Goal: Information Seeking & Learning: Learn about a topic

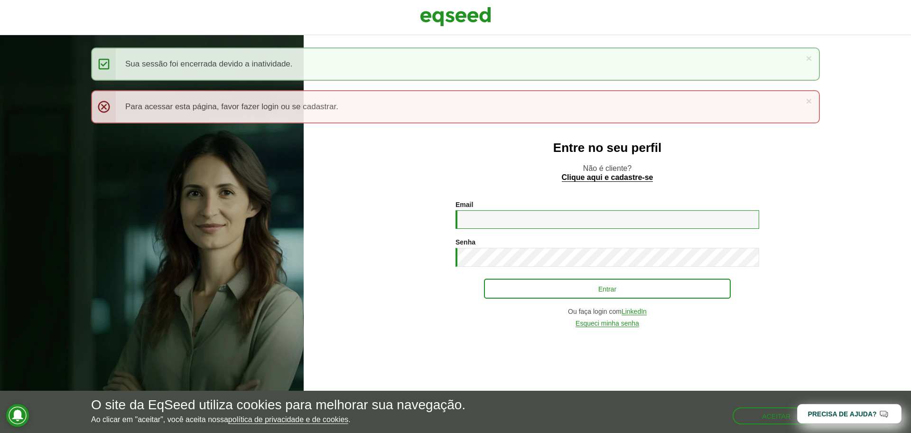
type input "**********"
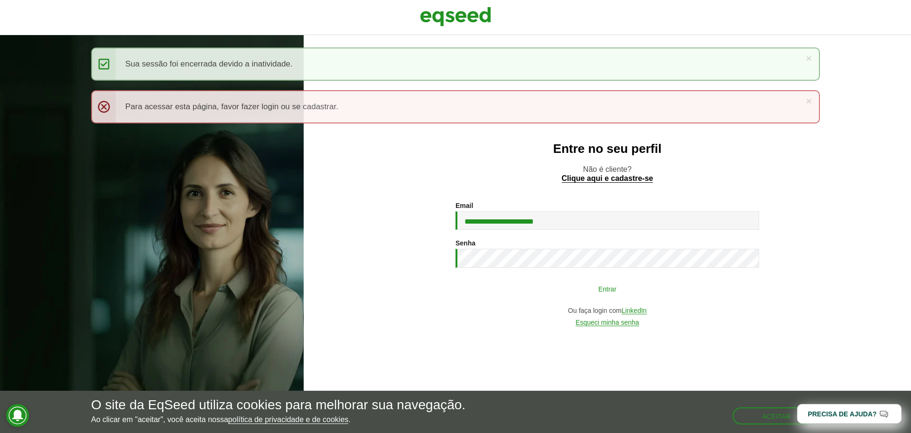
click at [526, 296] on button "Entrar" at bounding box center [607, 288] width 247 height 18
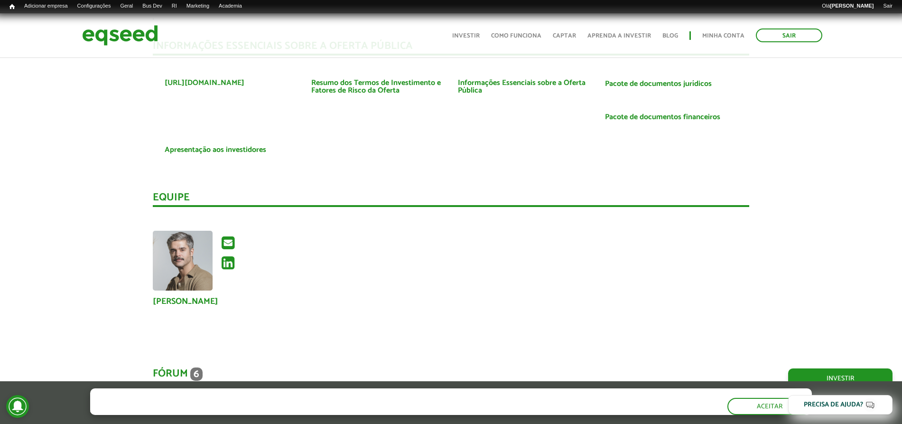
scroll to position [1661, 0]
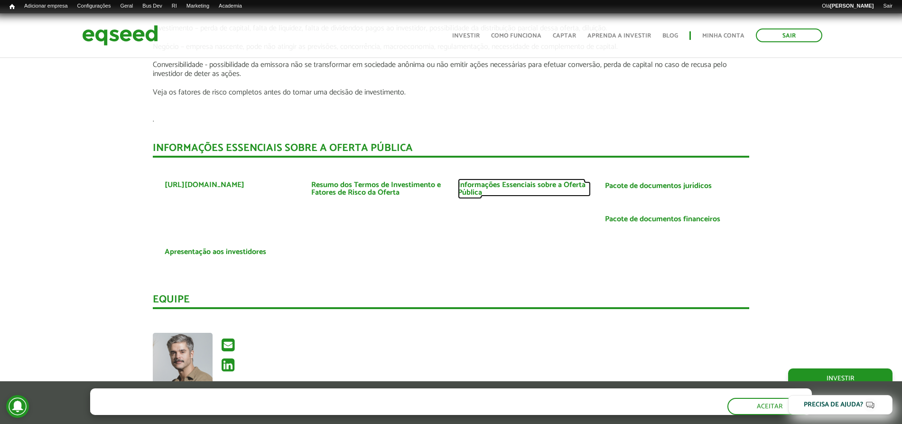
click at [520, 181] on link "Informações Essenciais sobre a Oferta Pública" at bounding box center [524, 188] width 132 height 15
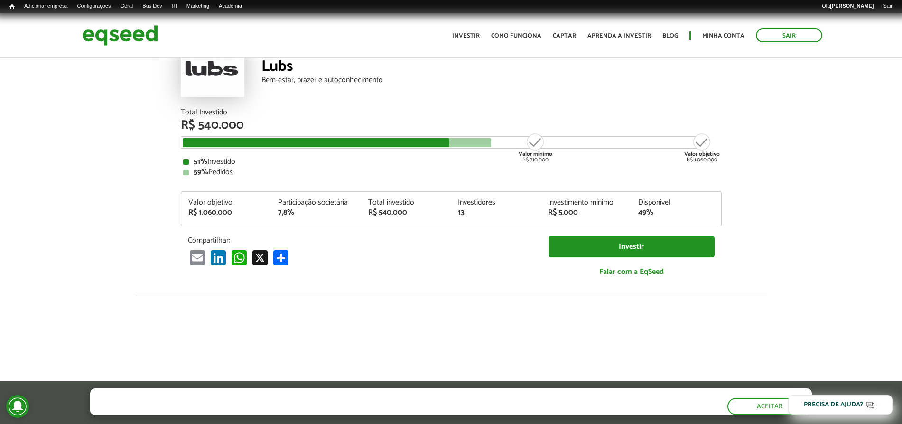
scroll to position [0, 0]
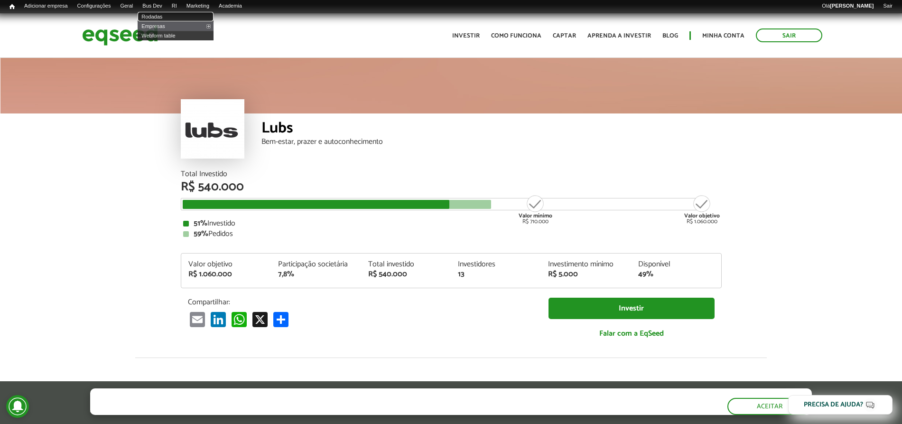
click at [166, 16] on link "Rodadas" at bounding box center [176, 16] width 76 height 9
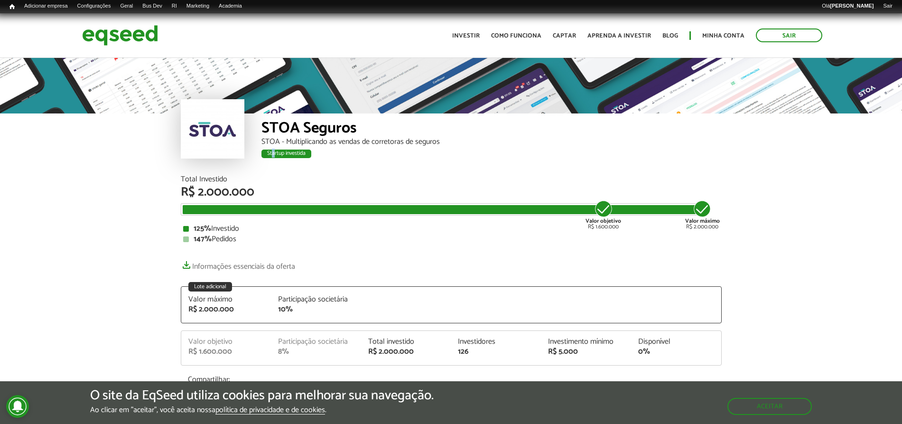
click at [273, 154] on div "Startup investida" at bounding box center [286, 153] width 50 height 9
click at [273, 153] on div "Startup investida" at bounding box center [286, 153] width 50 height 9
click at [302, 141] on div "STOA - Multiplicando as vendas de corretoras de seguros" at bounding box center [491, 142] width 460 height 8
click at [304, 142] on div "STOA - Multiplicando as vendas de corretoras de seguros" at bounding box center [491, 142] width 460 height 8
click at [305, 142] on div "STOA - Multiplicando as vendas de corretoras de seguros" at bounding box center [491, 142] width 460 height 8
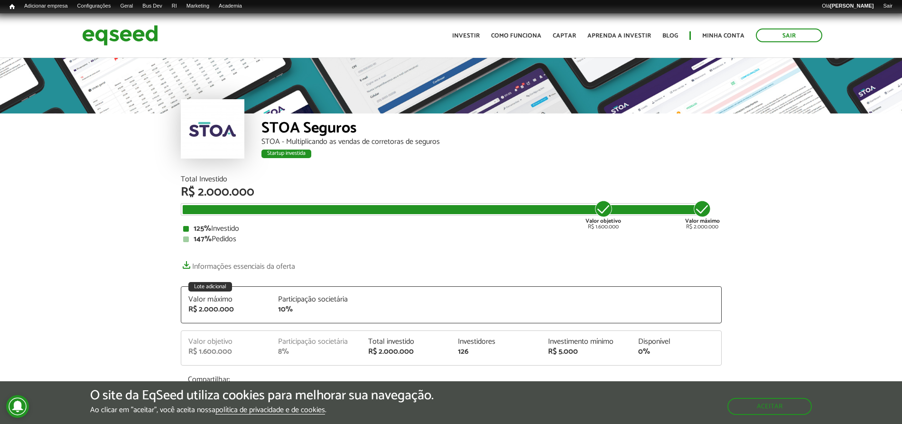
click at [298, 149] on div "Startup investida" at bounding box center [286, 153] width 50 height 9
click at [352, 151] on div "Startup investida" at bounding box center [491, 155] width 460 height 12
click at [288, 153] on div "Startup investida" at bounding box center [286, 153] width 50 height 9
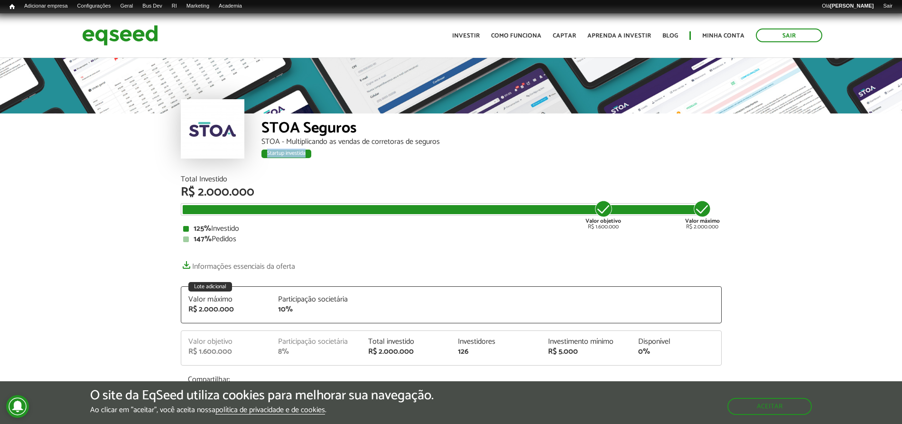
click at [291, 156] on div "Startup investida" at bounding box center [286, 153] width 50 height 9
click at [292, 156] on div "Startup investida" at bounding box center [286, 153] width 50 height 9
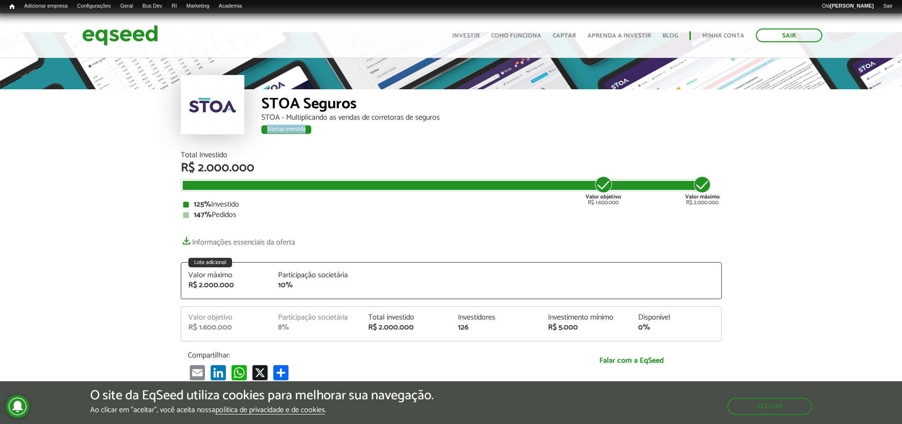
scroll to position [59, 0]
